Goal: Information Seeking & Learning: Learn about a topic

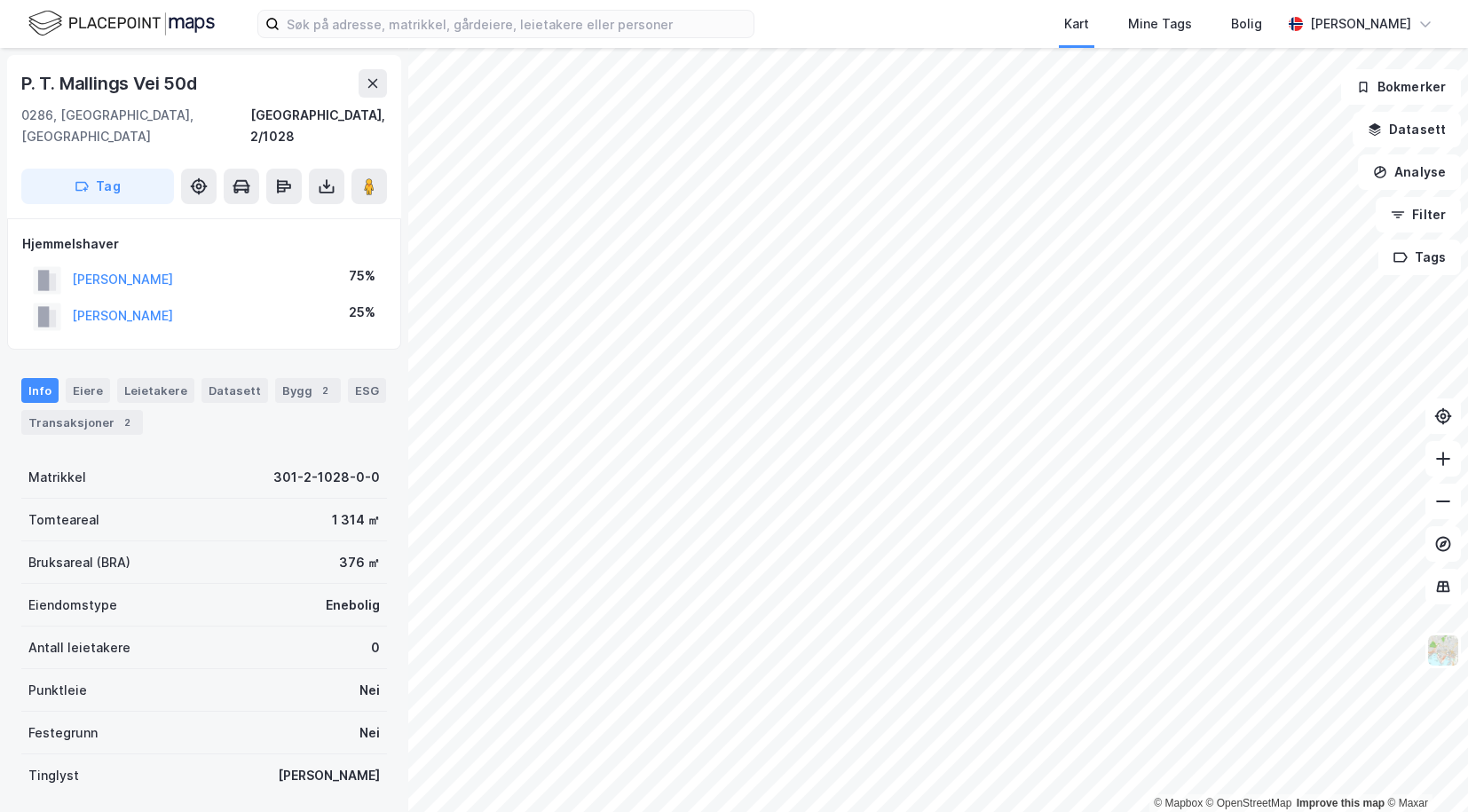
scroll to position [3, 0]
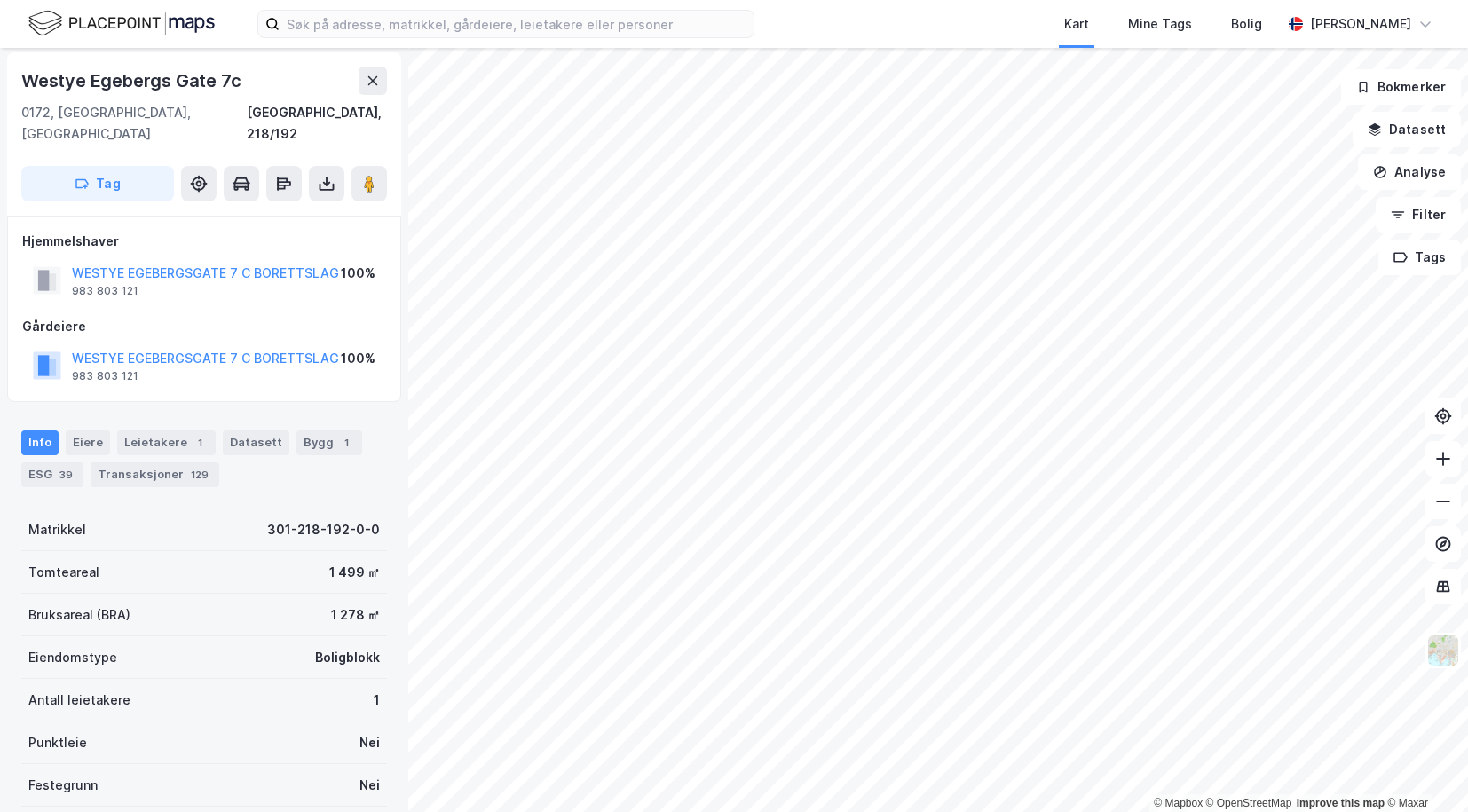
scroll to position [3, 0]
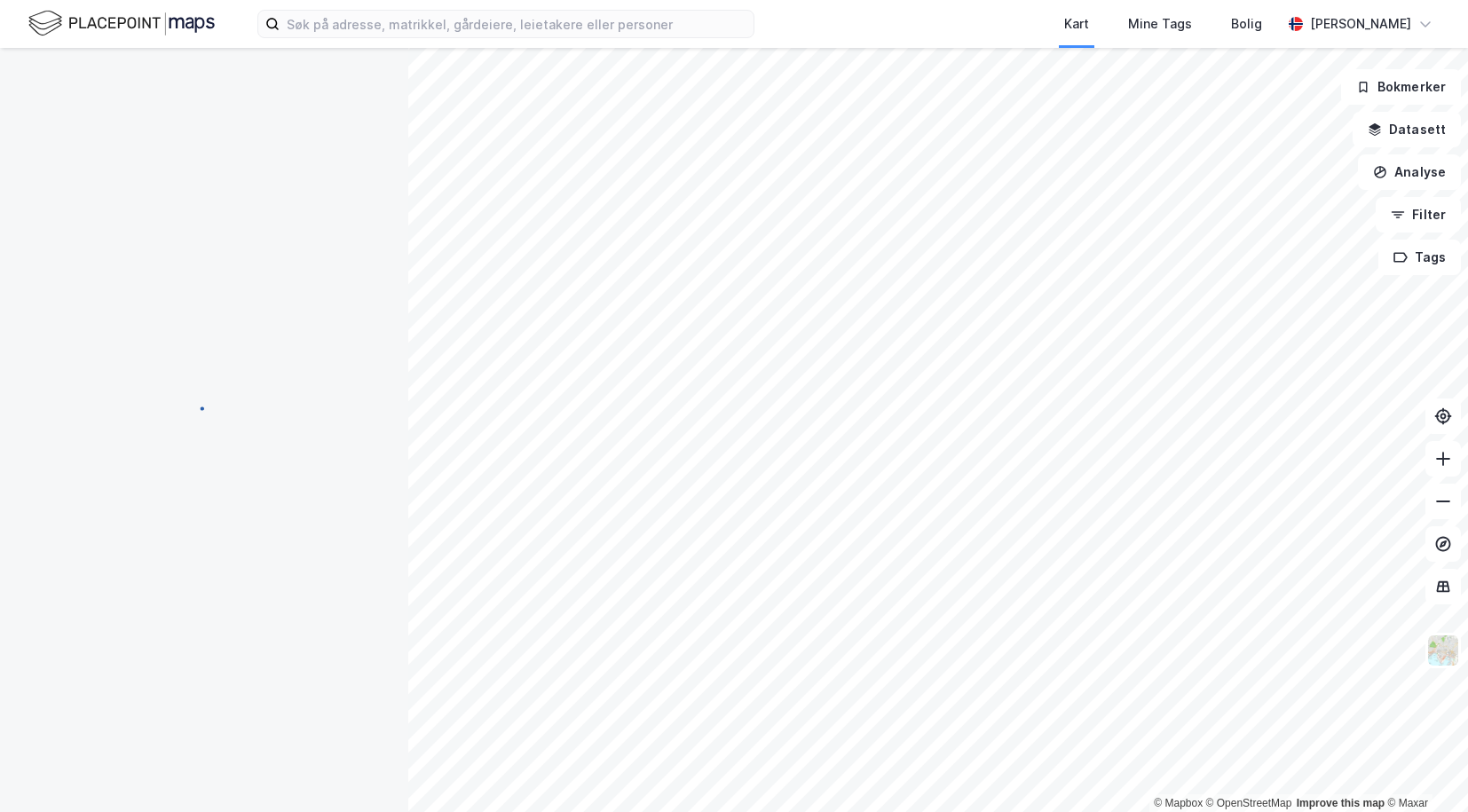
scroll to position [3, 0]
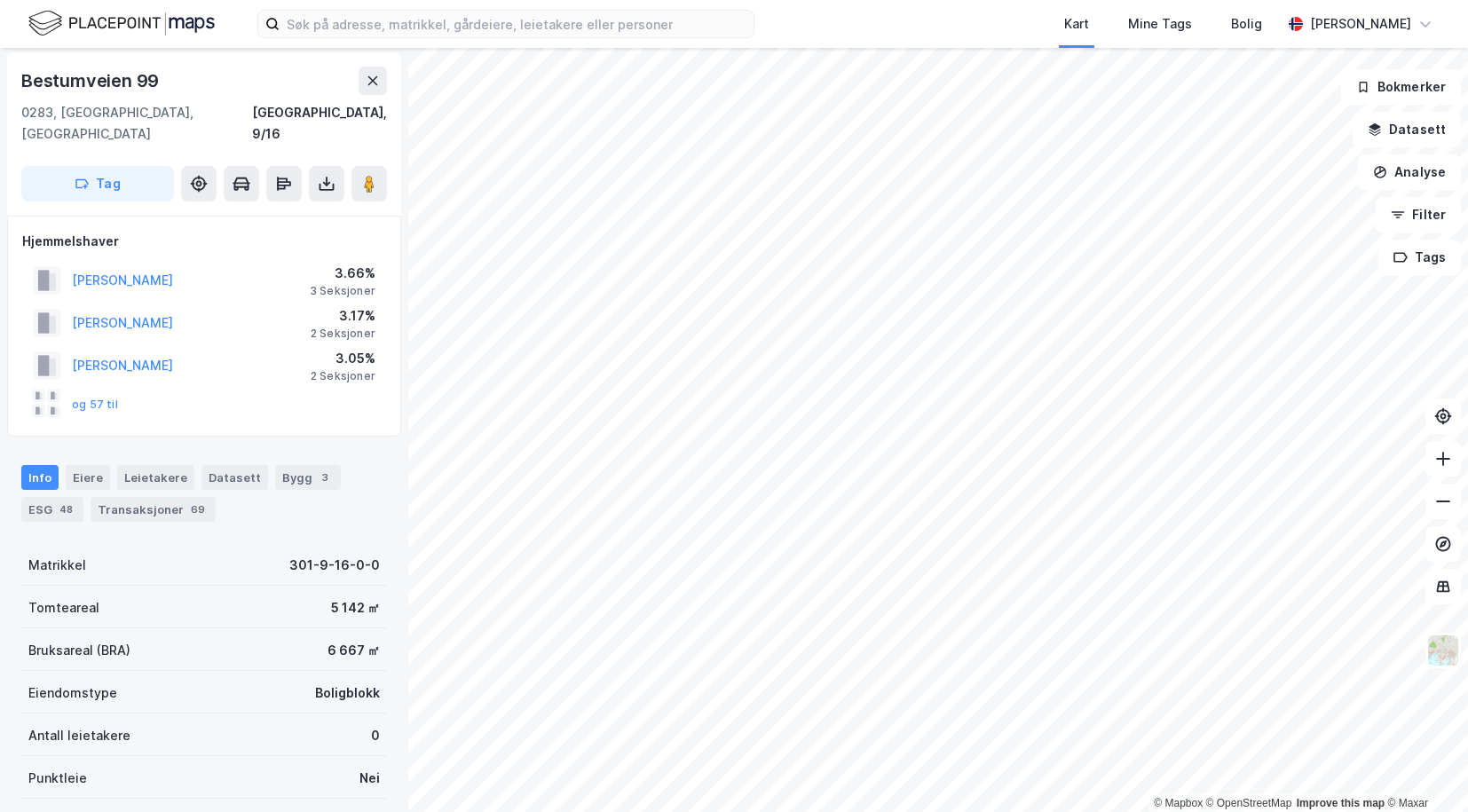
scroll to position [3, 0]
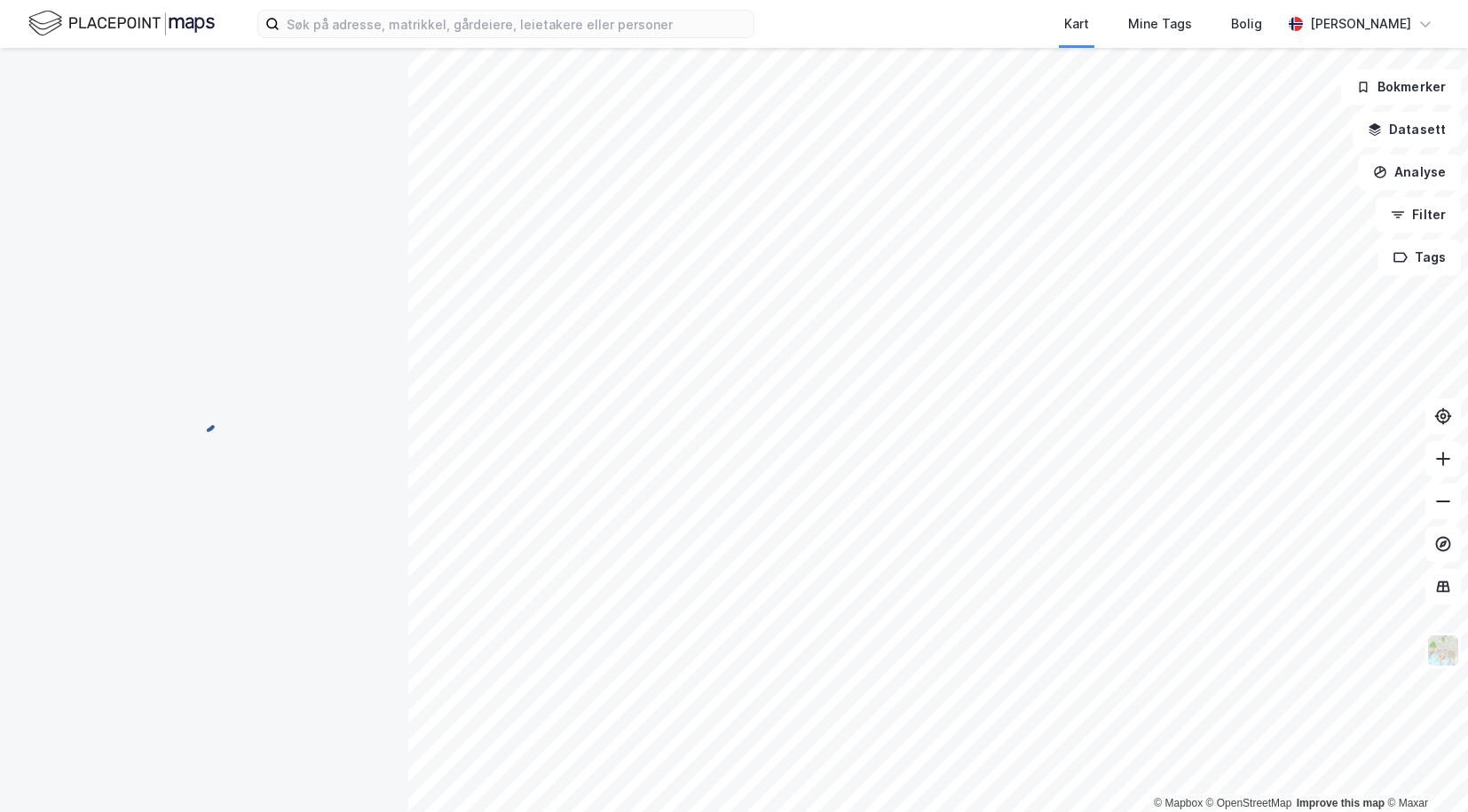
scroll to position [3, 0]
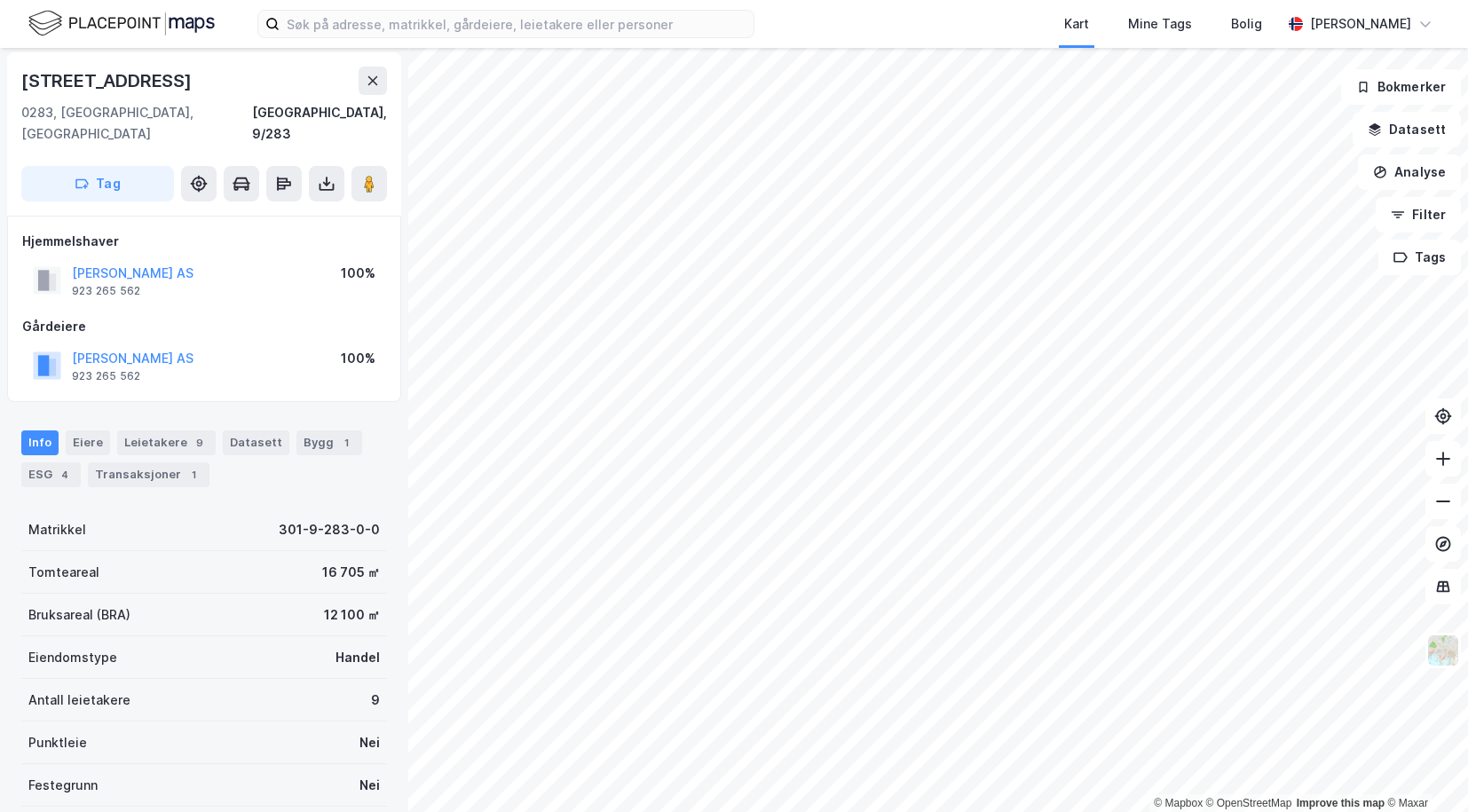
scroll to position [3, 0]
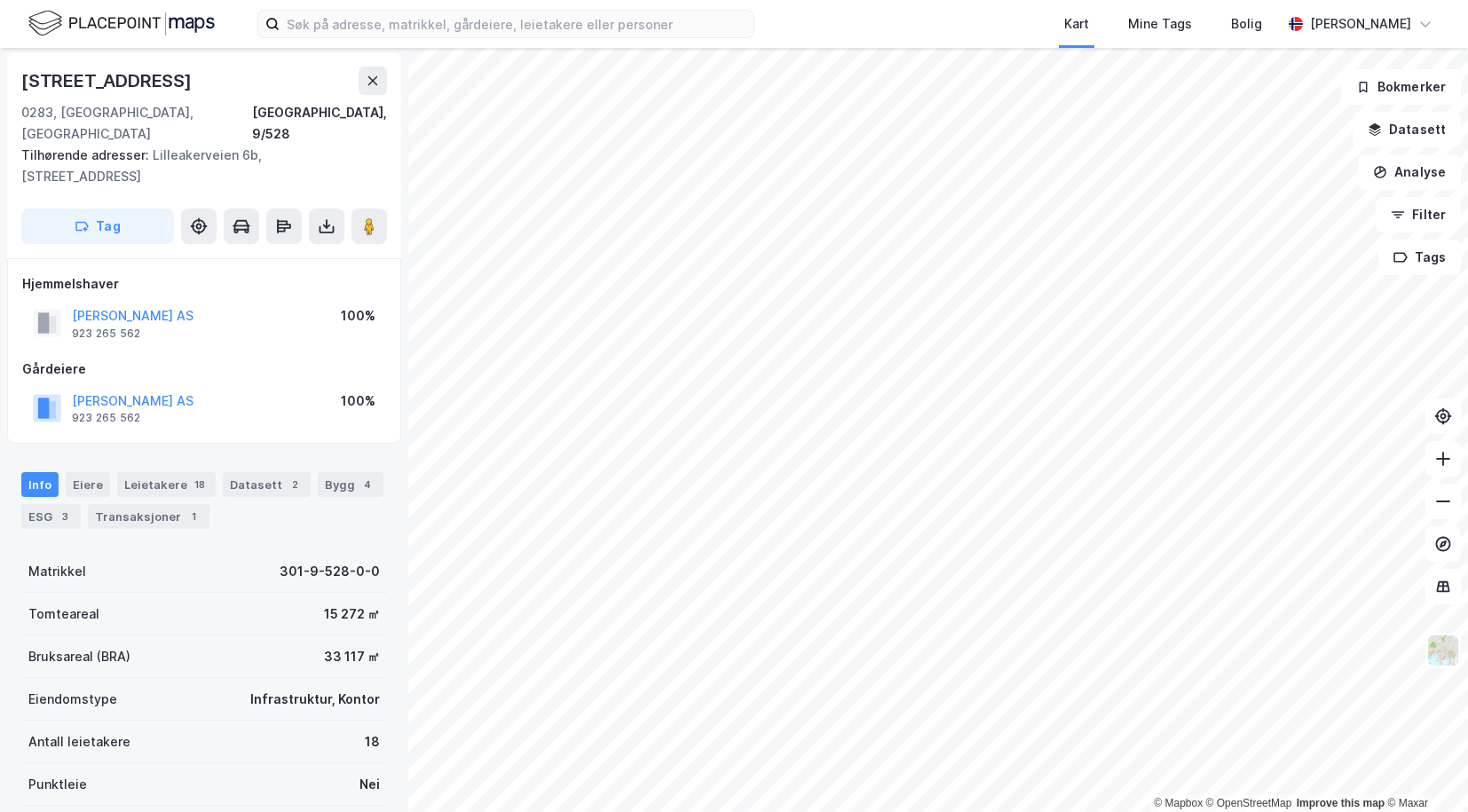
scroll to position [3, 0]
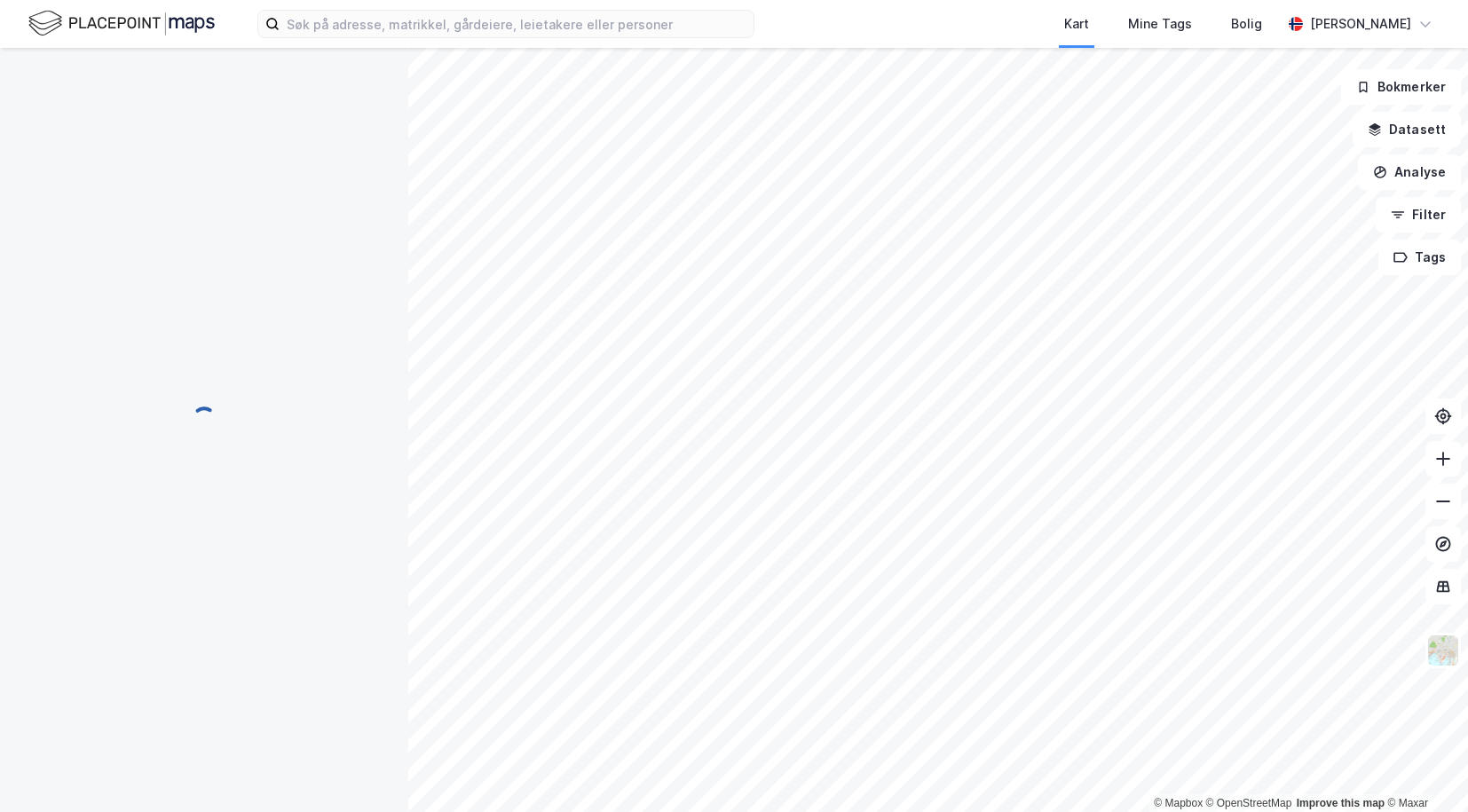
scroll to position [3, 0]
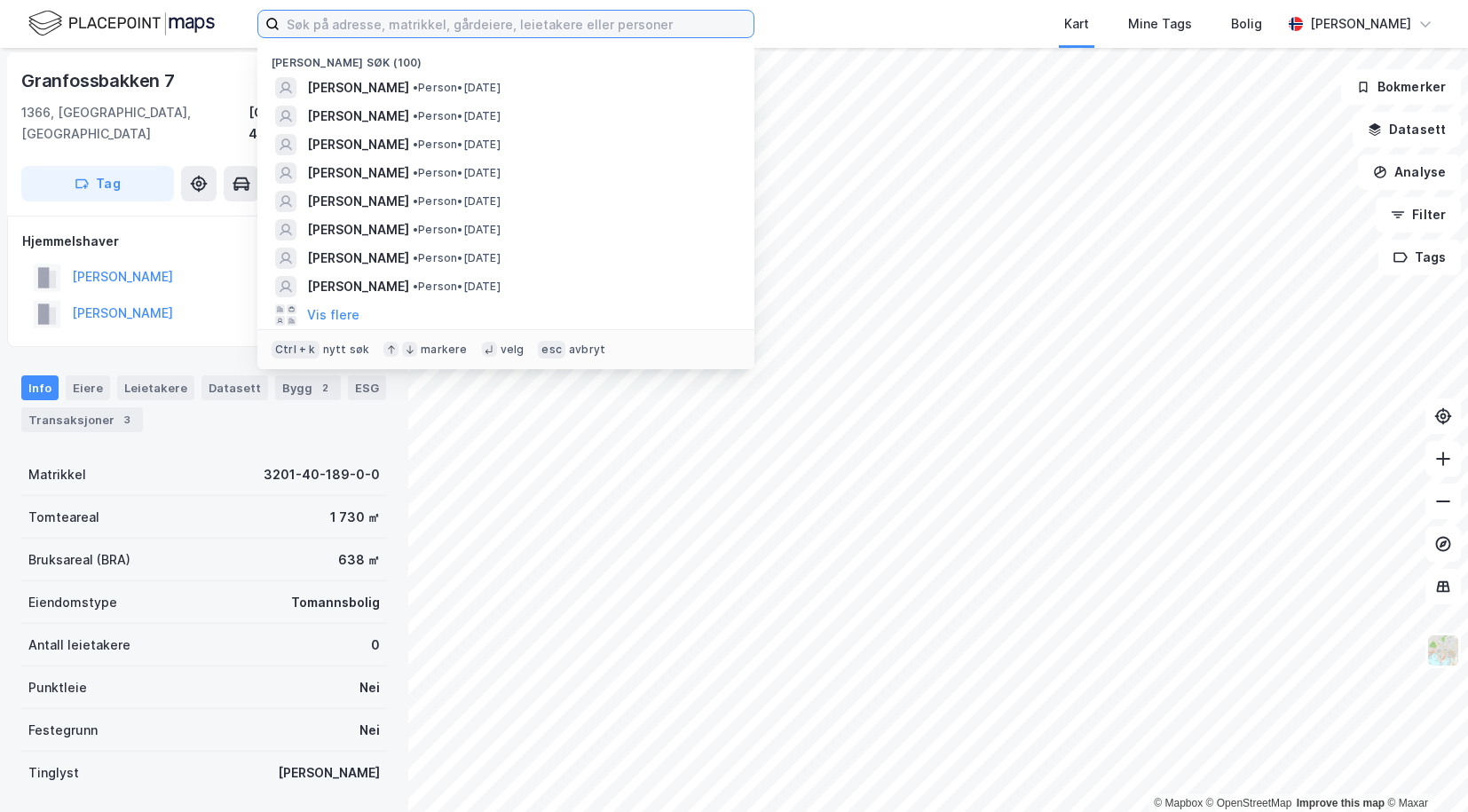
click at [422, 28] on input at bounding box center [516, 23] width 474 height 26
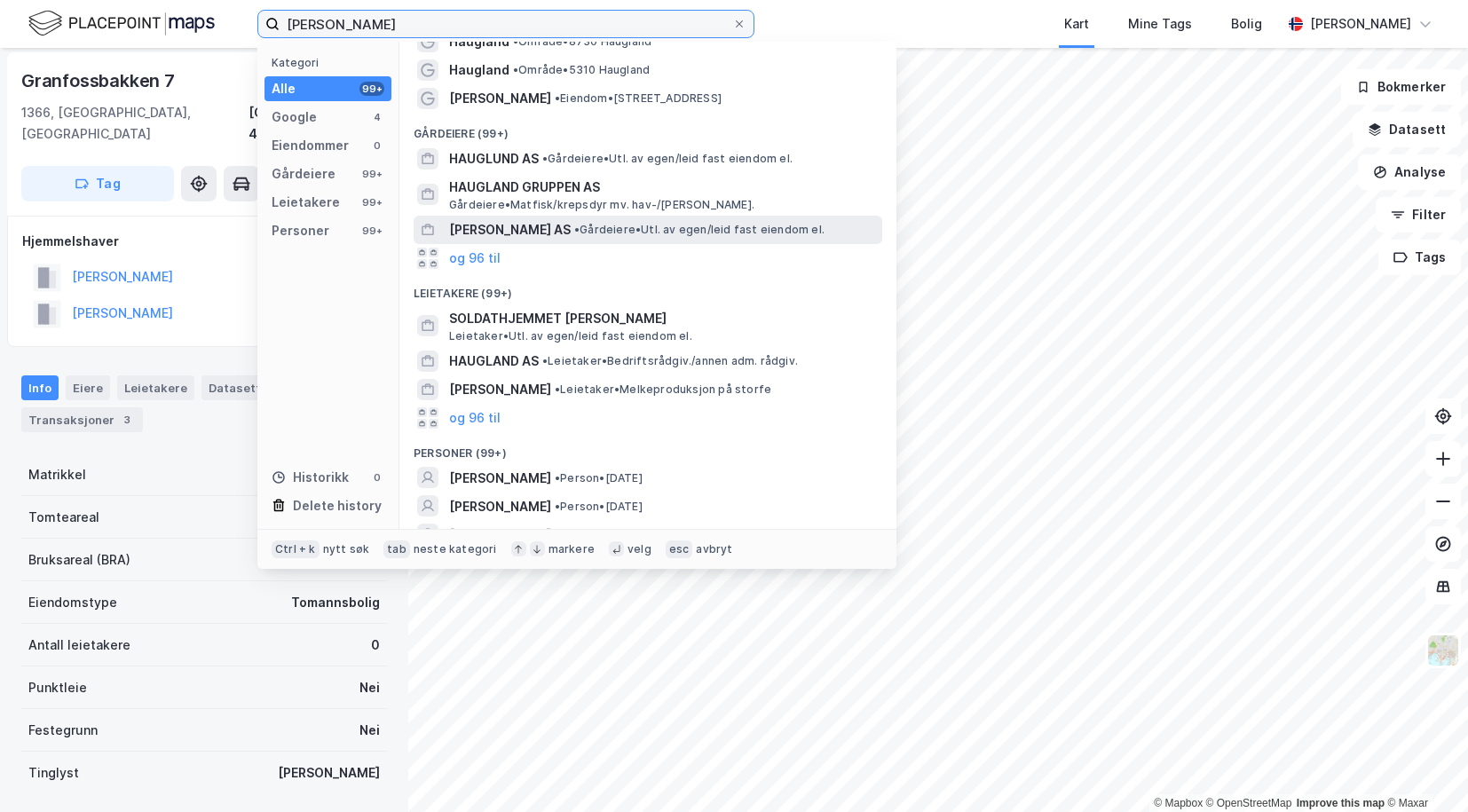
scroll to position [178, 0]
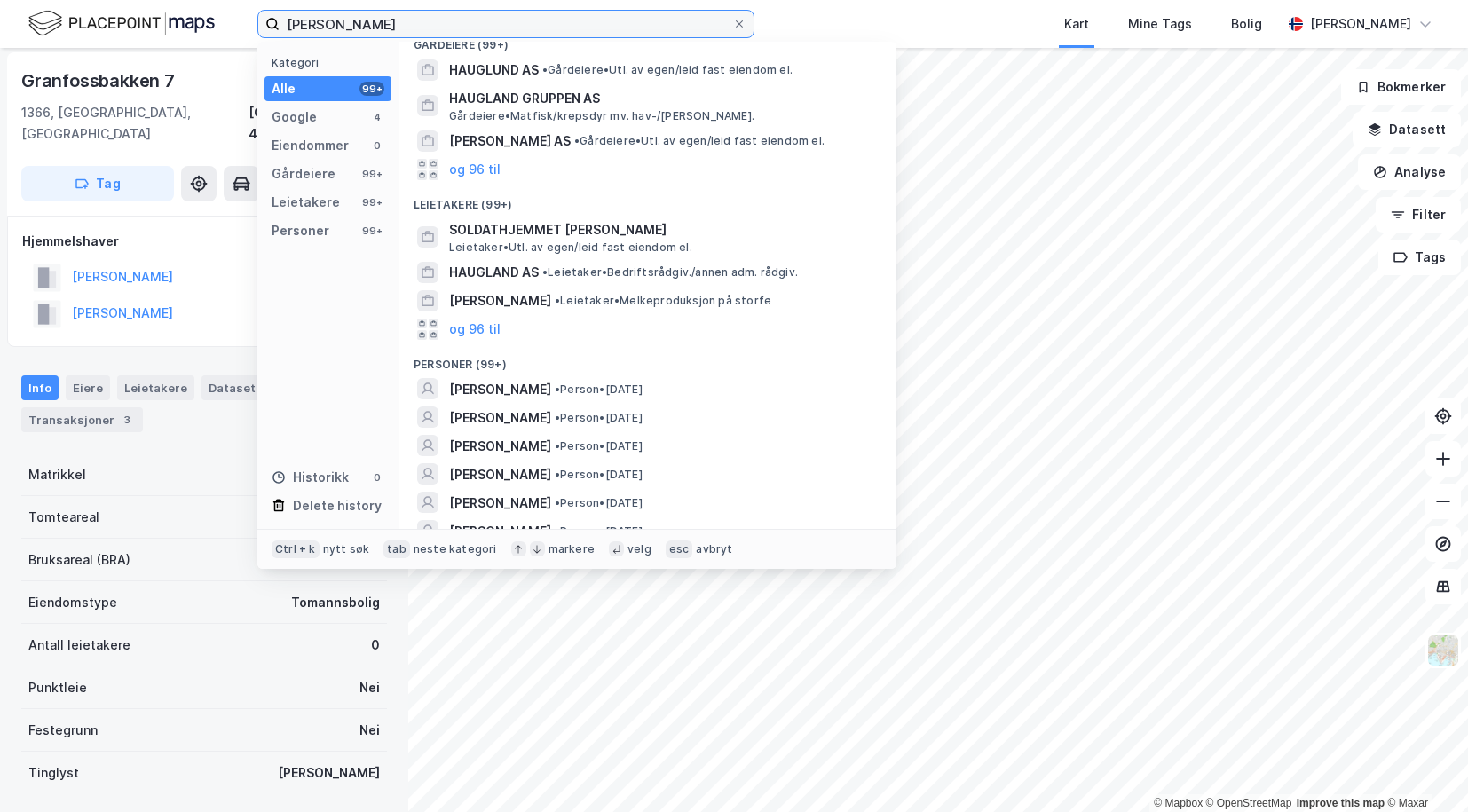
type input "[PERSON_NAME]"
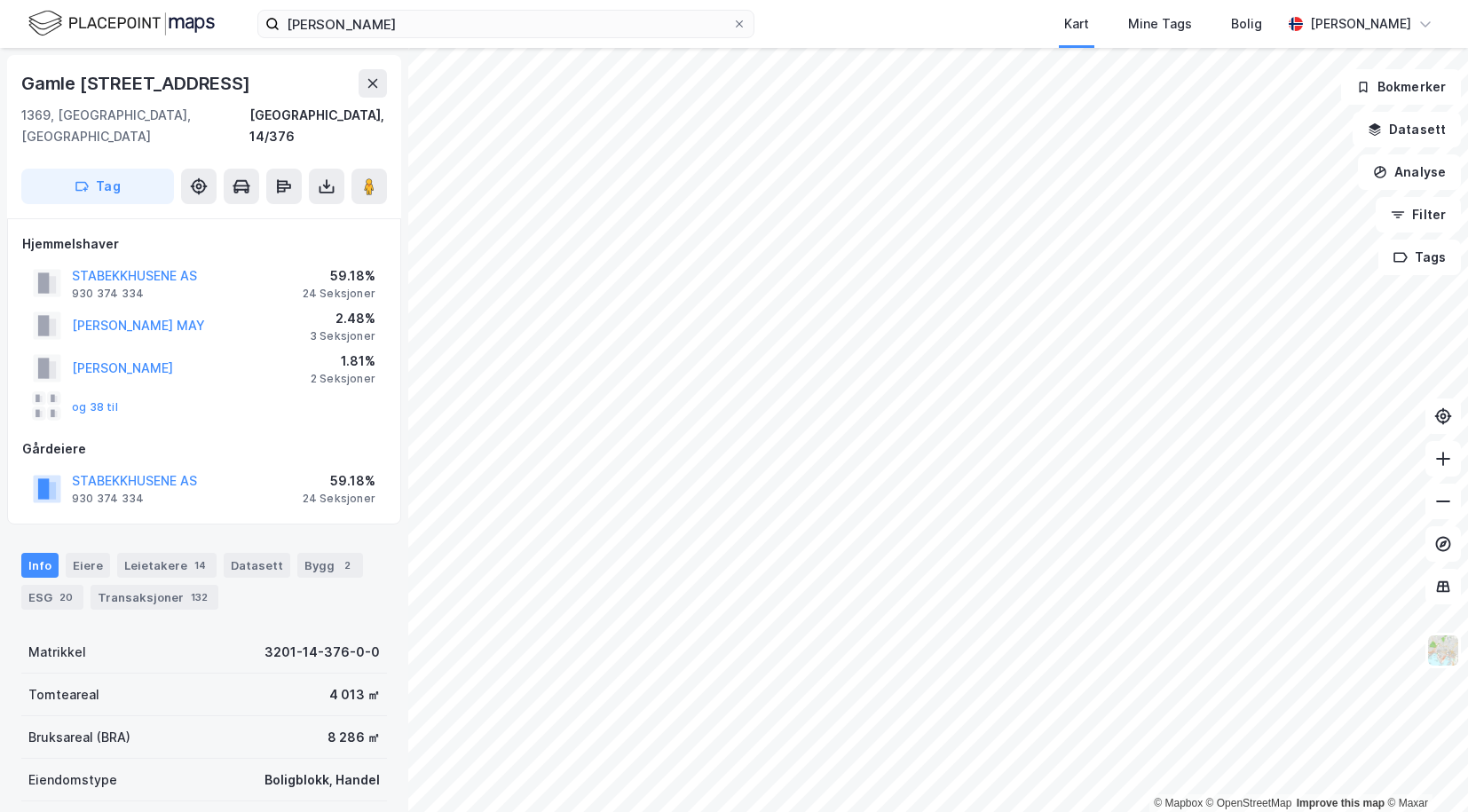
scroll to position [3, 0]
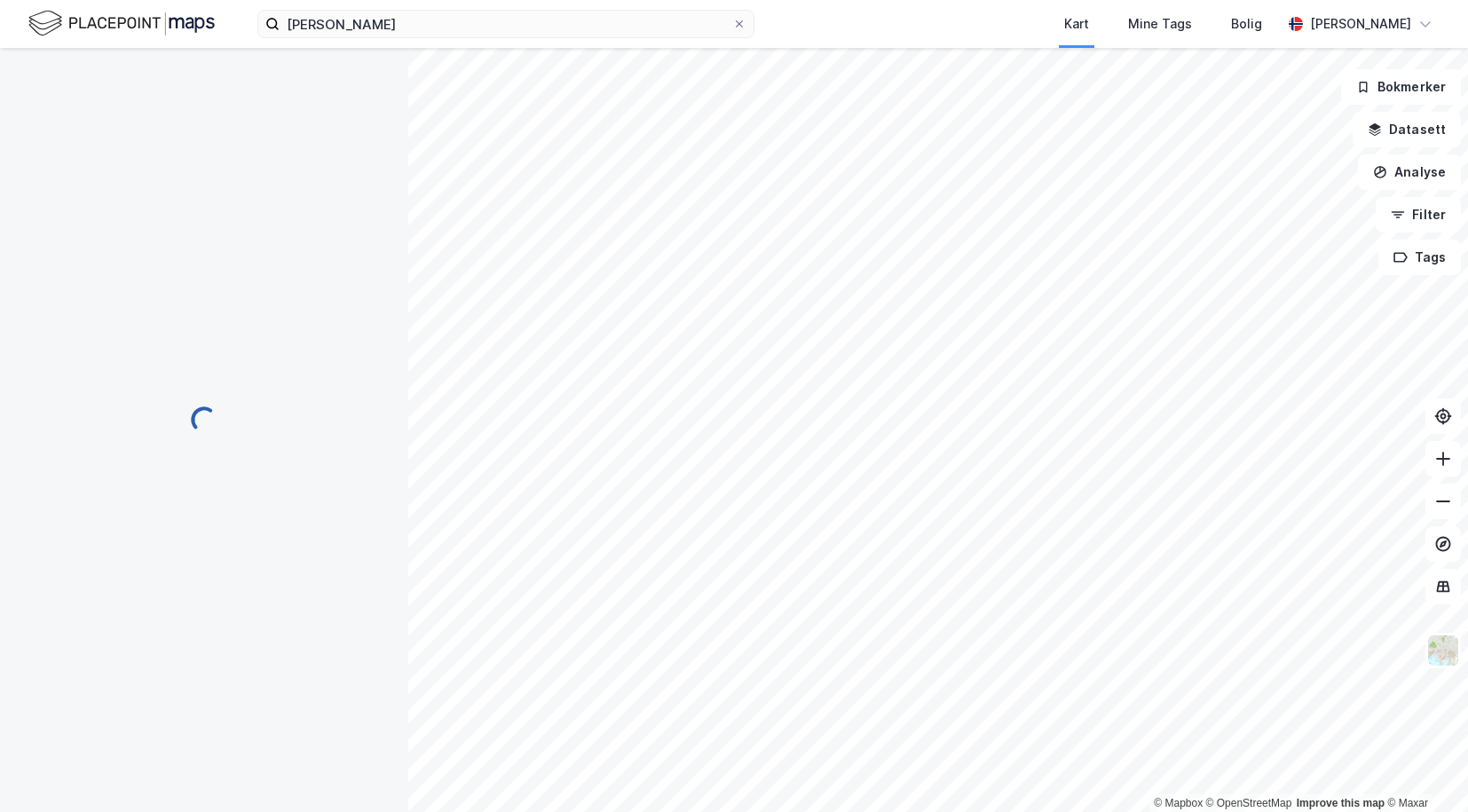
scroll to position [3, 0]
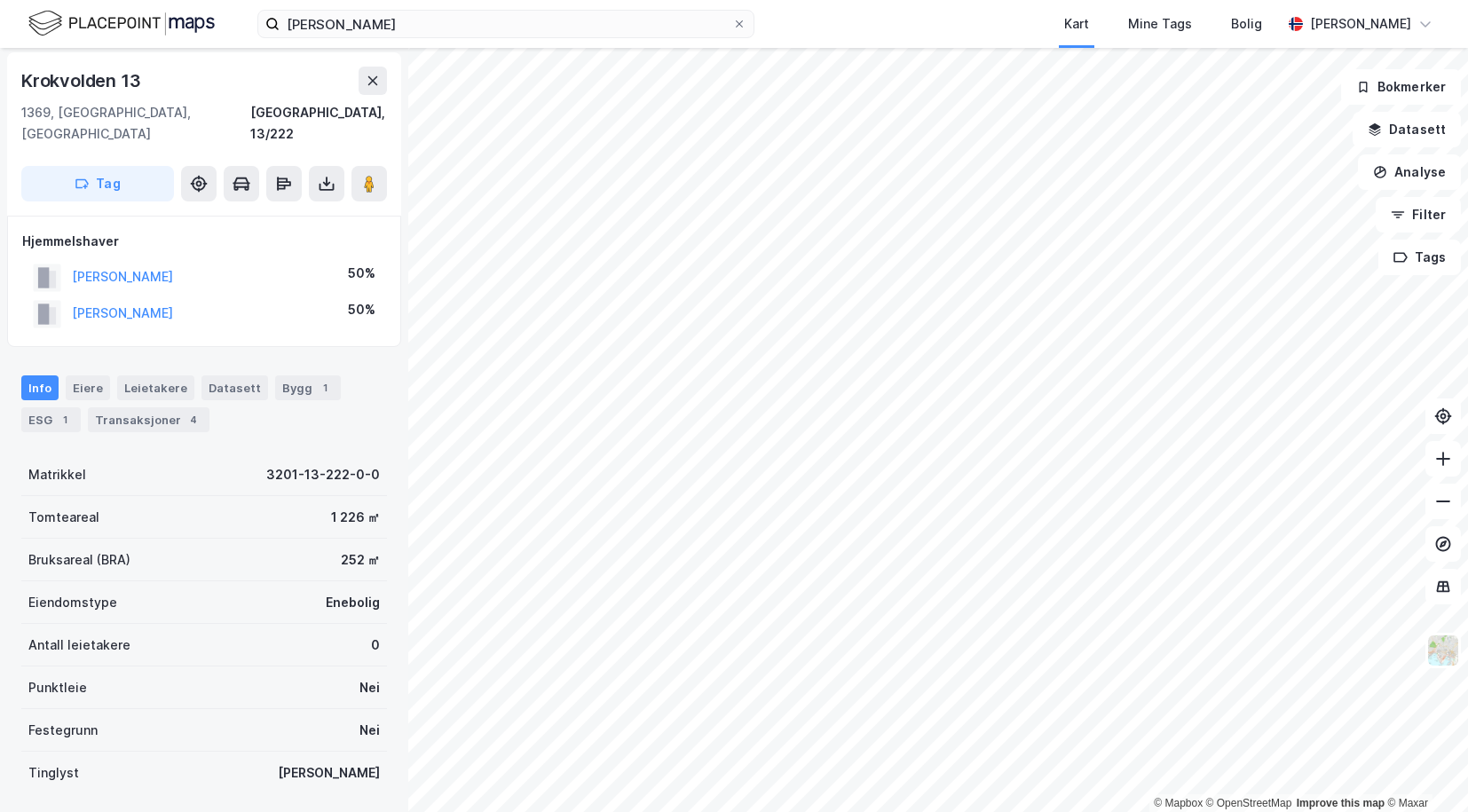
scroll to position [3, 0]
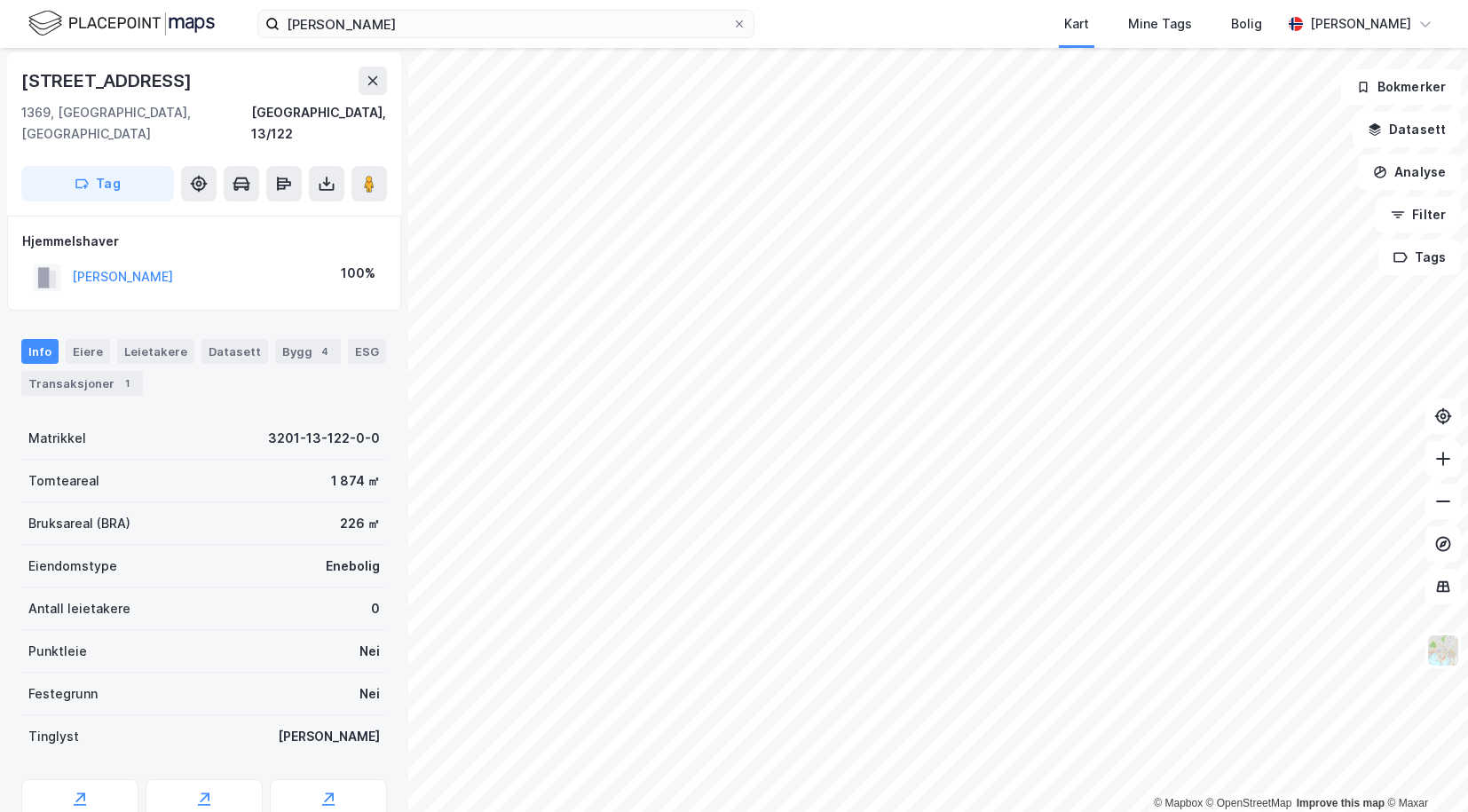
scroll to position [3, 0]
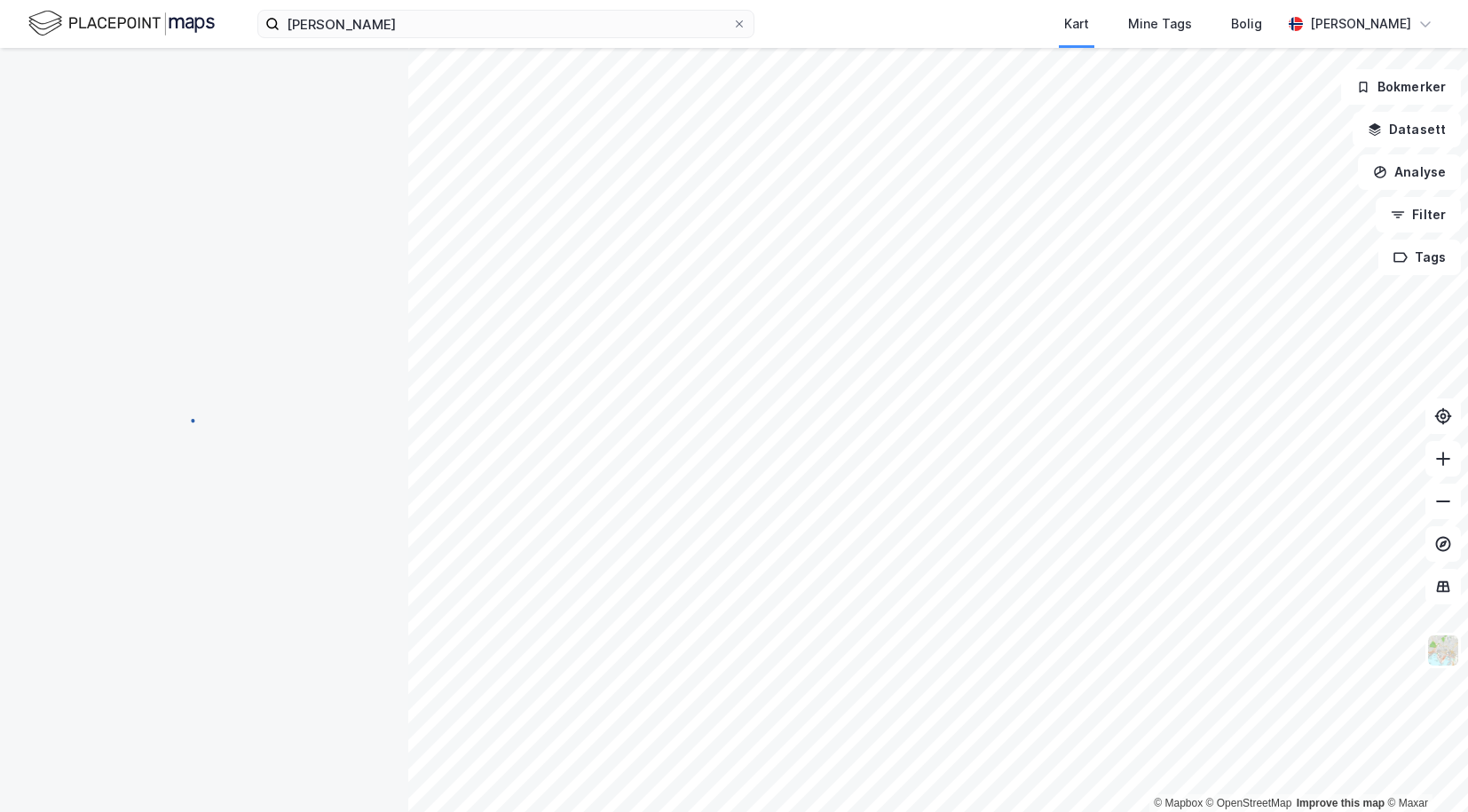
scroll to position [3, 0]
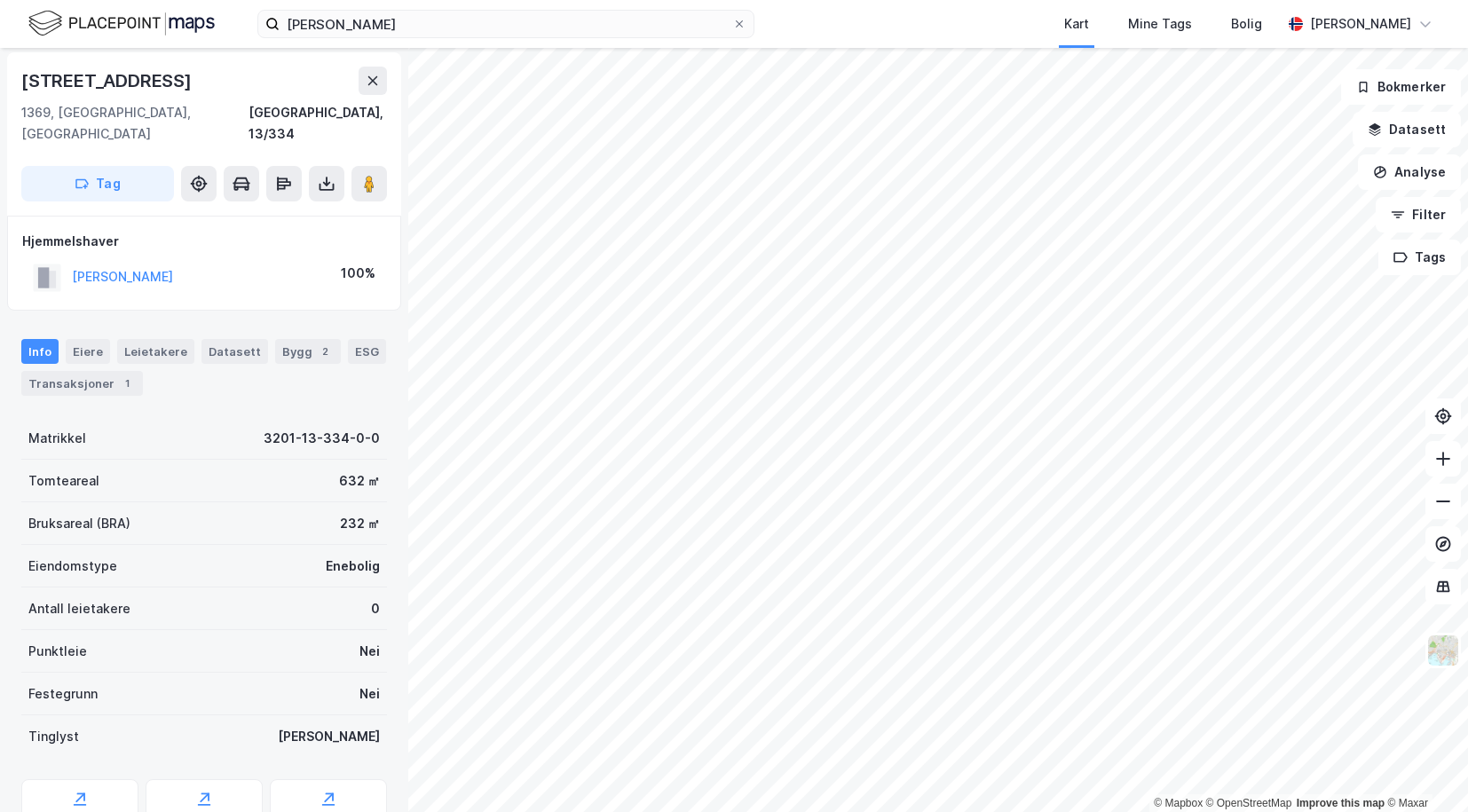
scroll to position [3, 0]
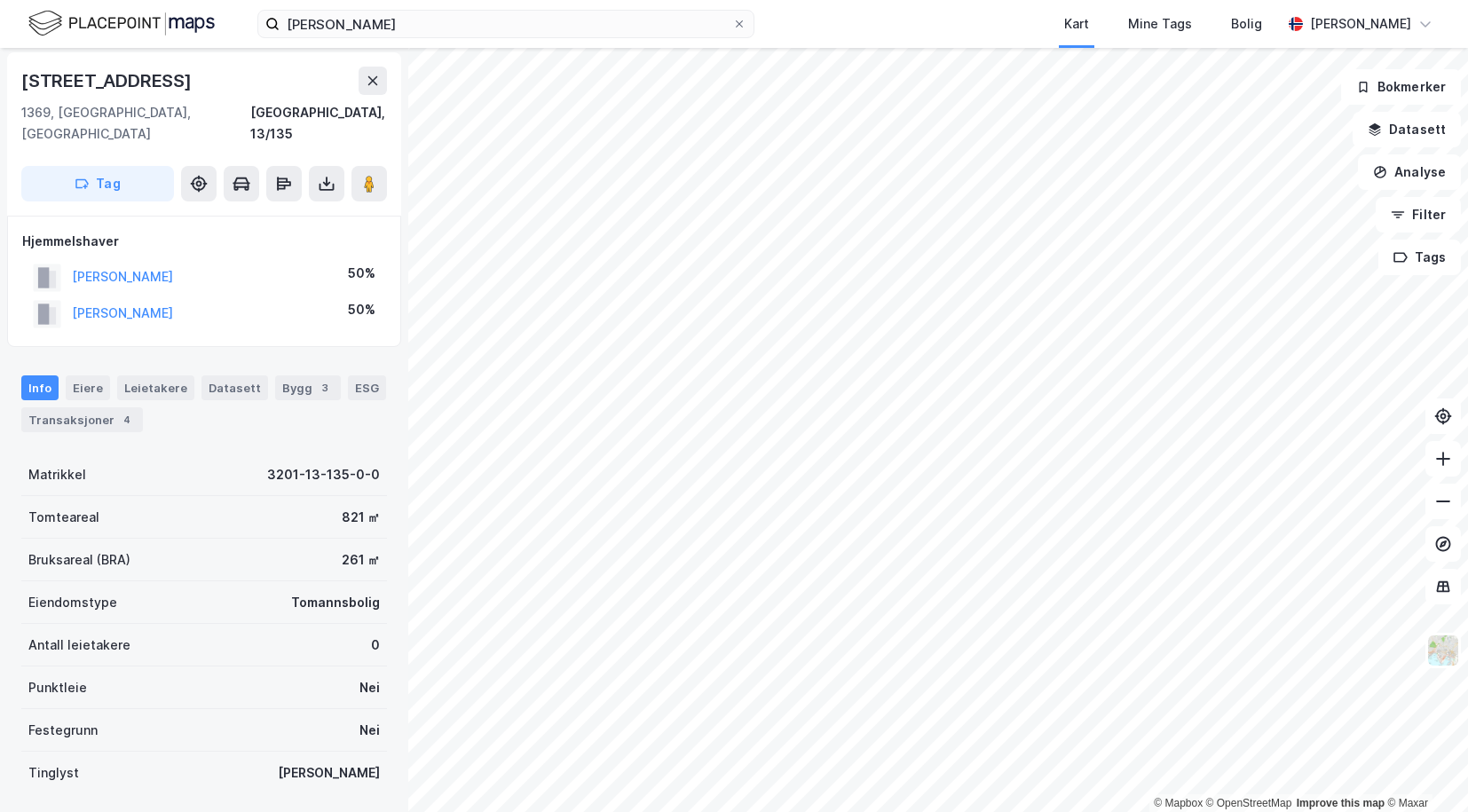
scroll to position [3, 0]
